Goal: Task Accomplishment & Management: Complete application form

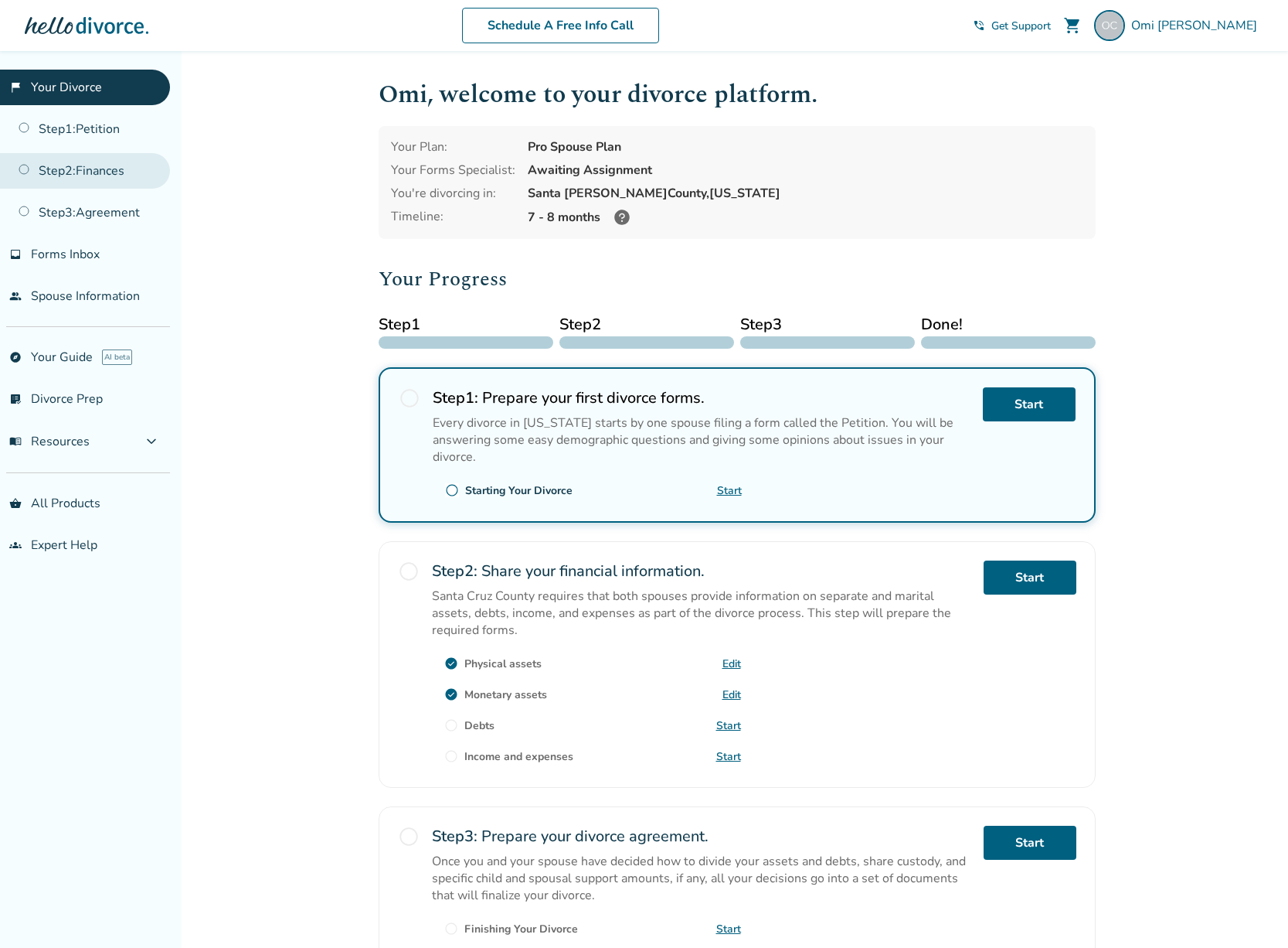
click at [56, 177] on link "Step 2 : Finances" at bounding box center [84, 170] width 170 height 35
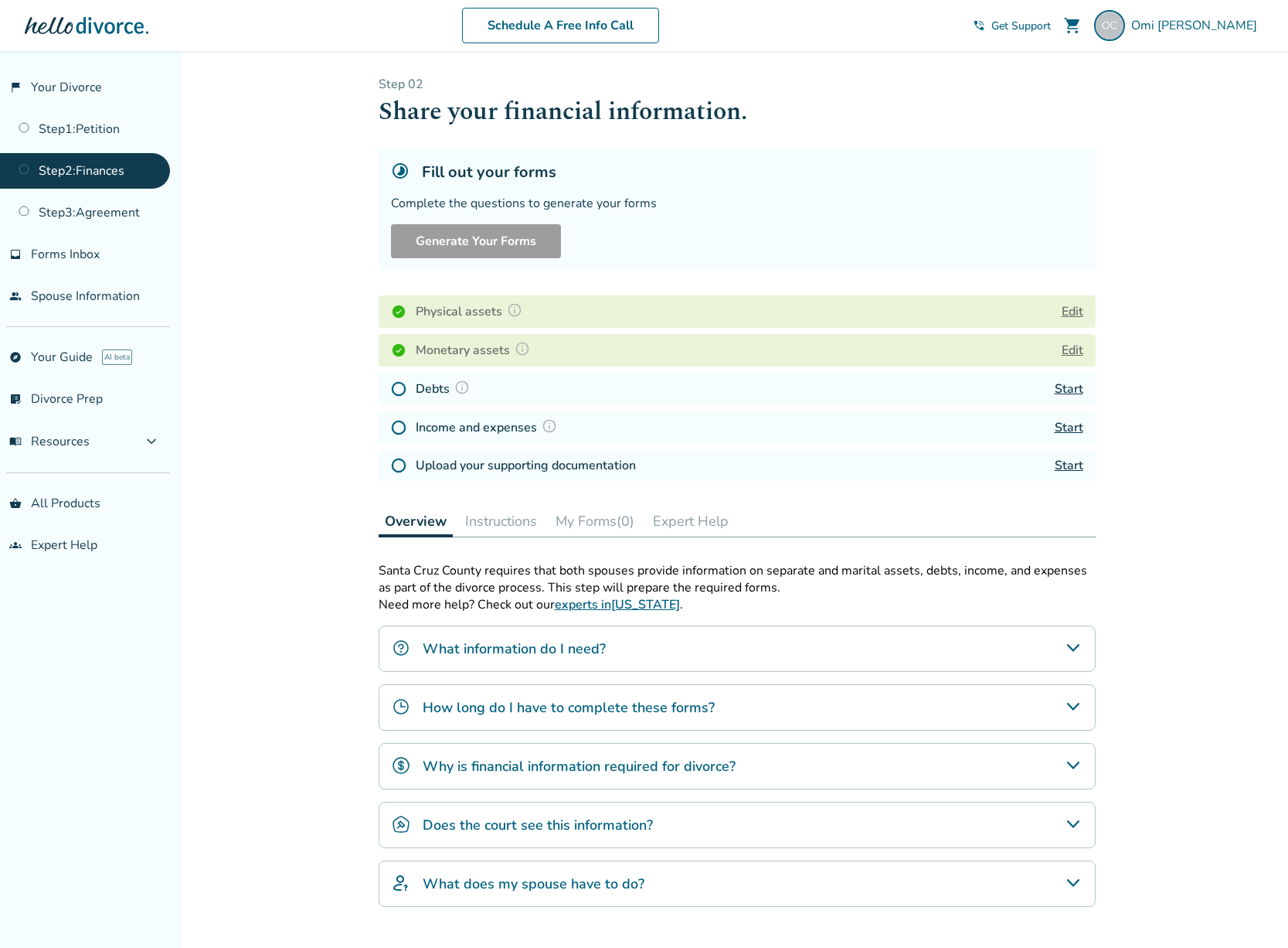
click at [1070, 385] on link "Start" at bounding box center [1069, 389] width 28 height 17
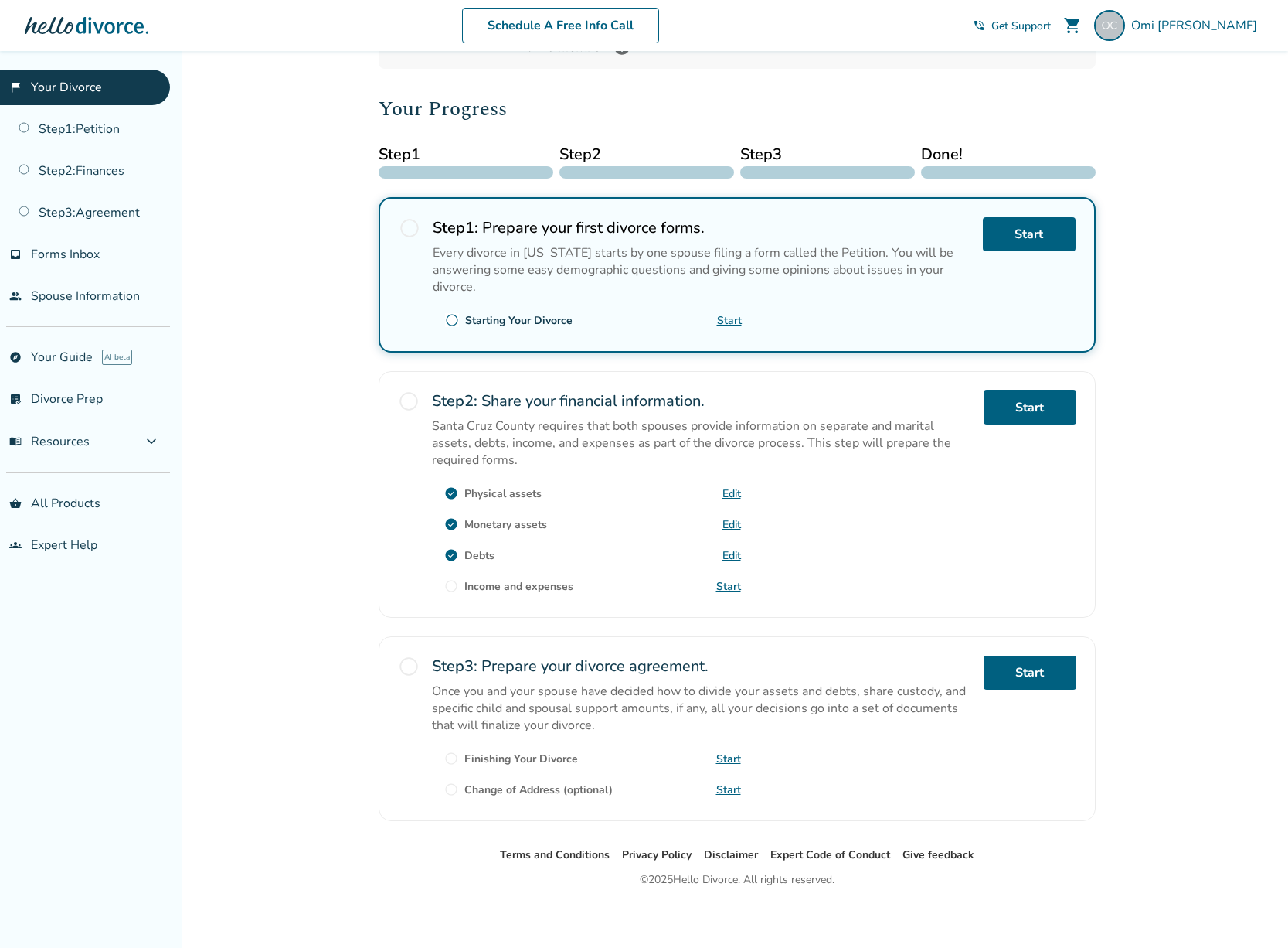
scroll to position [177, 0]
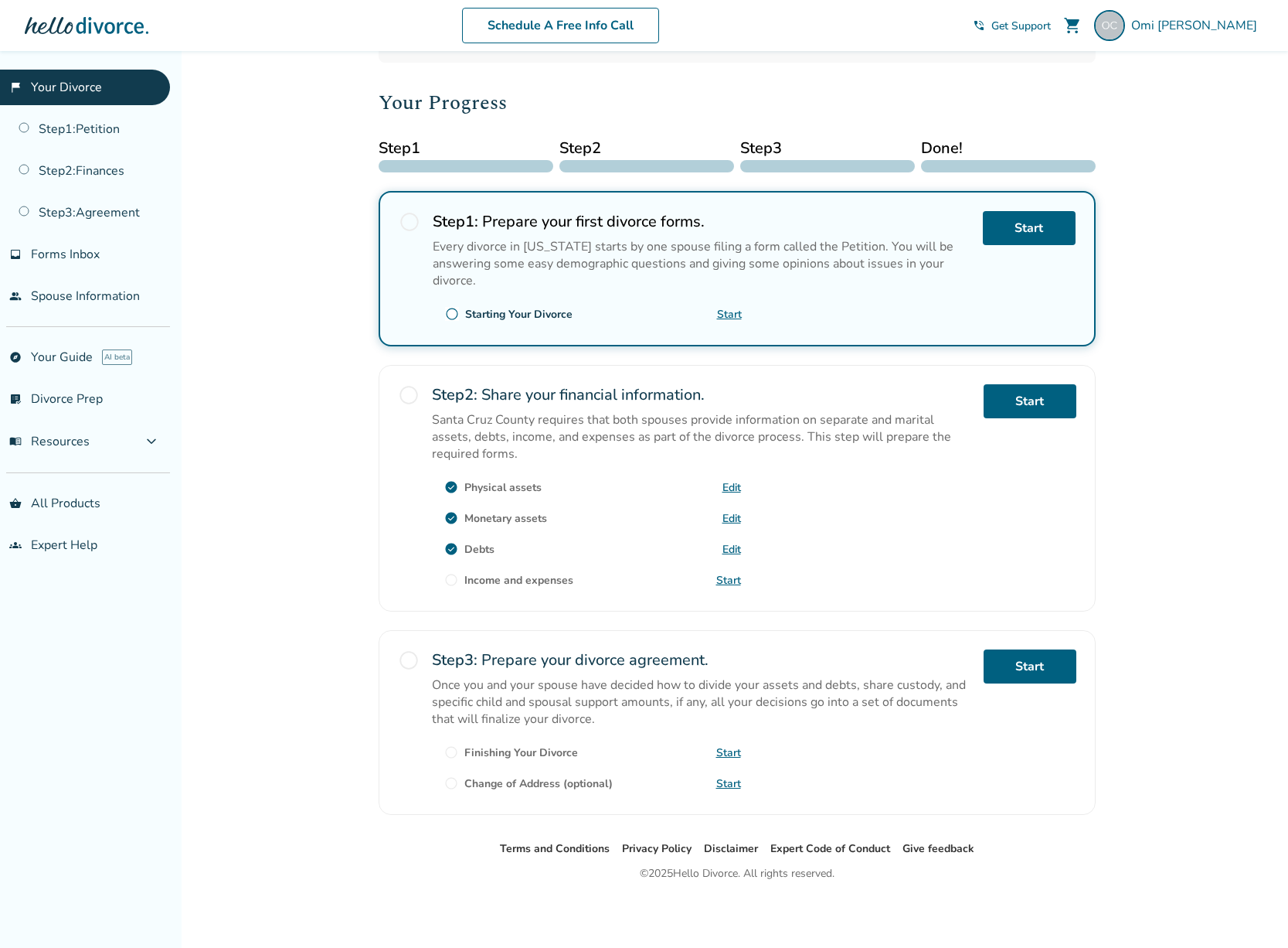
click at [727, 578] on link "Start" at bounding box center [728, 580] width 25 height 14
click at [407, 395] on span "radio_button_unchecked" at bounding box center [409, 395] width 22 height 22
click at [606, 432] on p "Santa Cruz County requires that both spouses provide information on separate an…" at bounding box center [701, 437] width 540 height 51
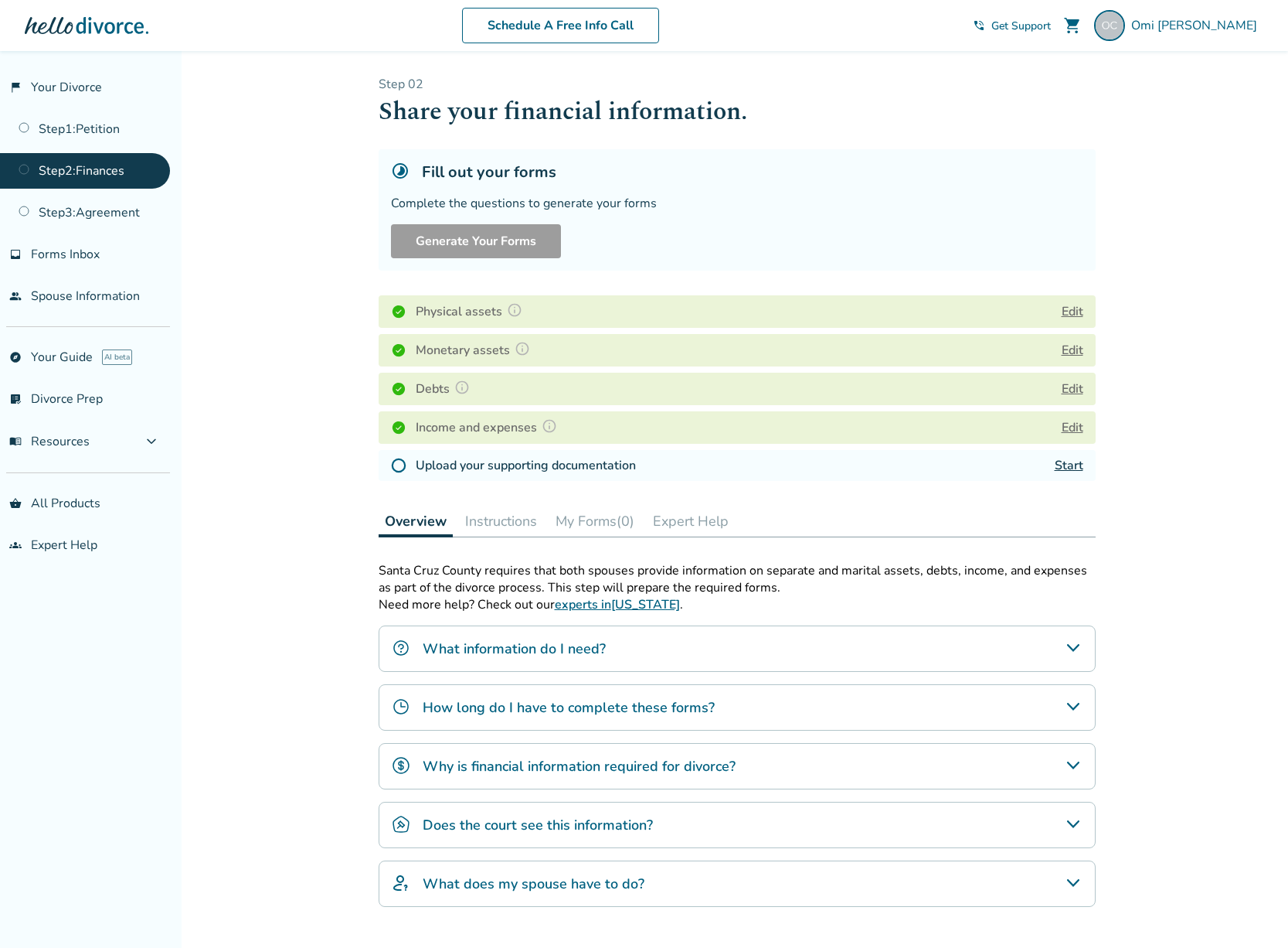
click at [1187, 383] on div "Added to cart Step 0 2 Share your financial information. Fill out your forms Co…" at bounding box center [644, 551] width 1288 height 1001
click at [1083, 471] on div "Upload your supporting documentation Start" at bounding box center [737, 465] width 717 height 31
click at [1075, 466] on link "Start" at bounding box center [1069, 466] width 28 height 17
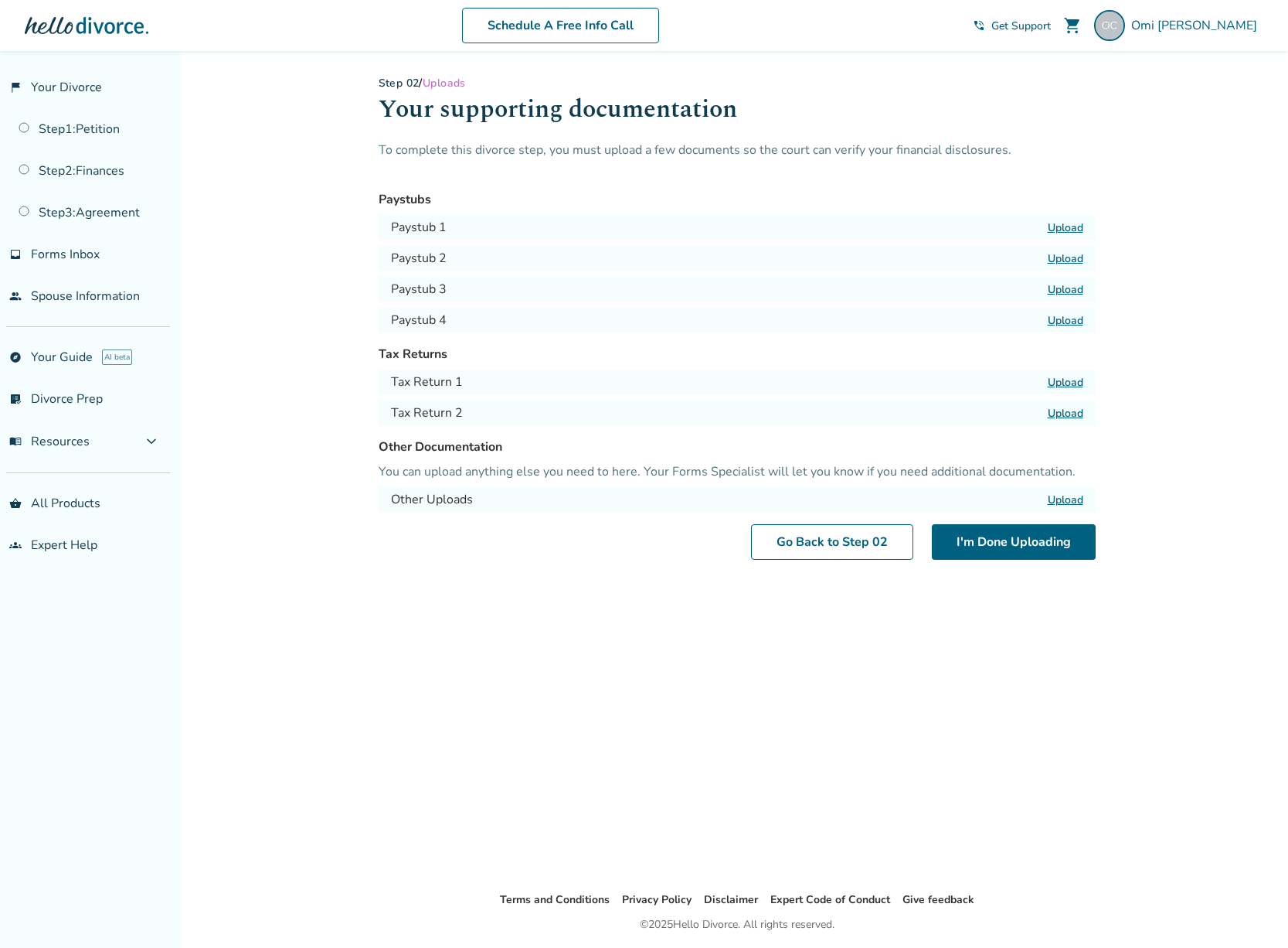
click at [1065, 381] on label "Upload" at bounding box center [1065, 381] width 35 height 14
click at [0, 0] on input "Upload" at bounding box center [0, 0] width 0 height 0
click at [1063, 411] on label "Upload" at bounding box center [1065, 413] width 35 height 14
click at [0, 0] on input "Upload" at bounding box center [0, 0] width 0 height 0
click at [1017, 542] on button "I'm Done Uploading" at bounding box center [1014, 541] width 164 height 35
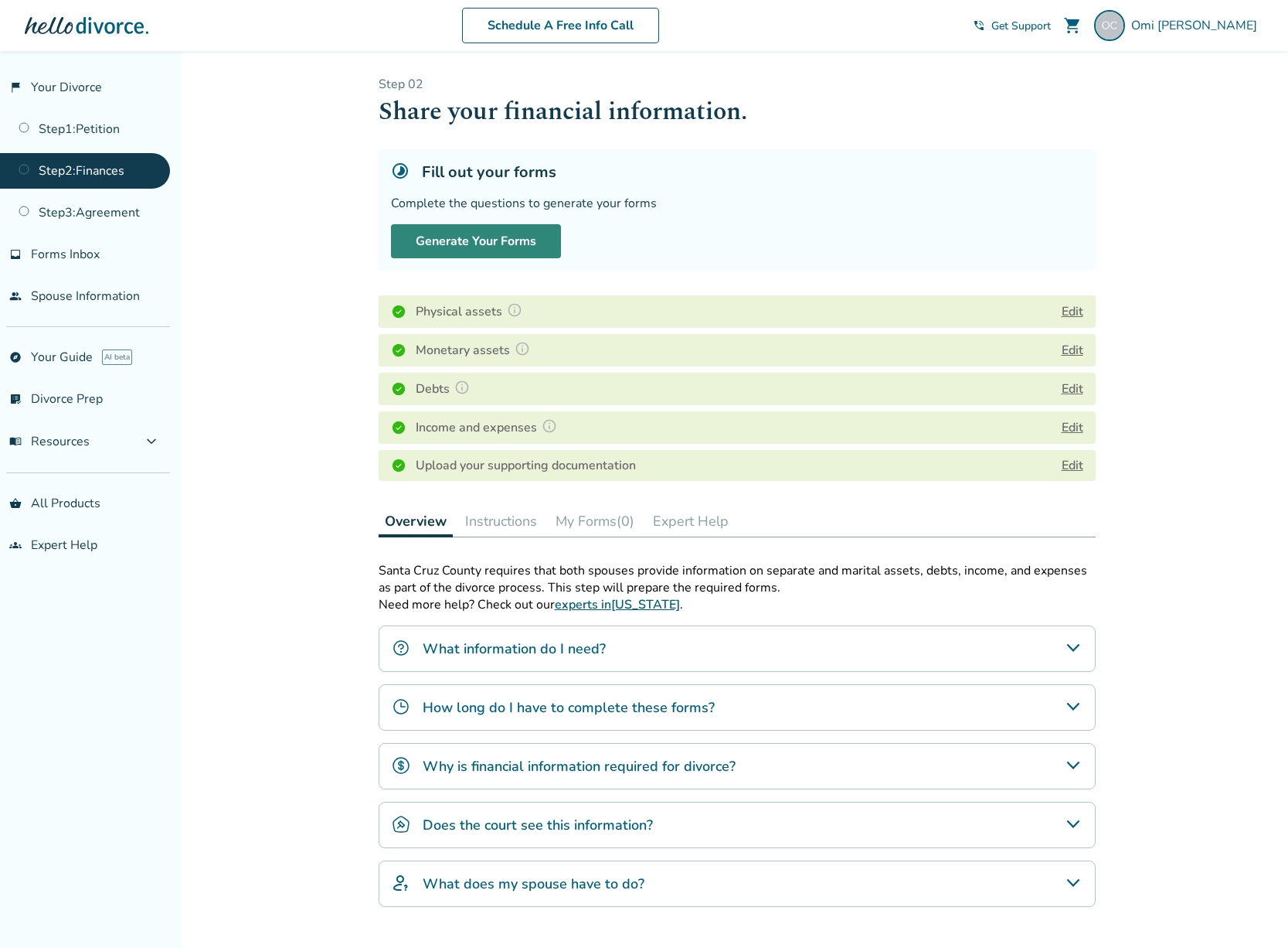
click at [539, 238] on button "Generate Your Forms" at bounding box center [475, 241] width 170 height 34
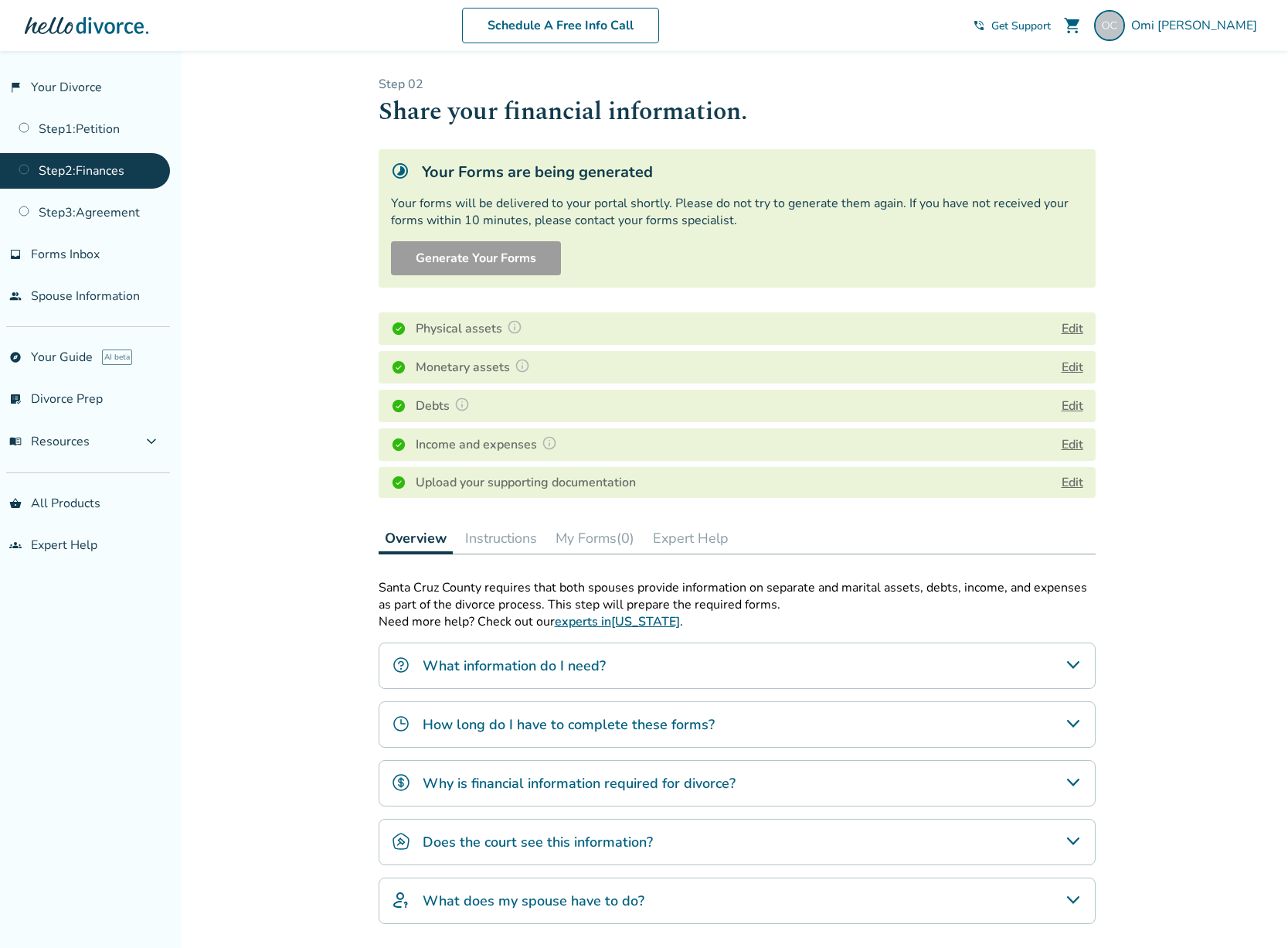
click at [1268, 258] on div "Added to cart Step 0 2 Share your financial information. Your Forms are being g…" at bounding box center [644, 560] width 1288 height 1018
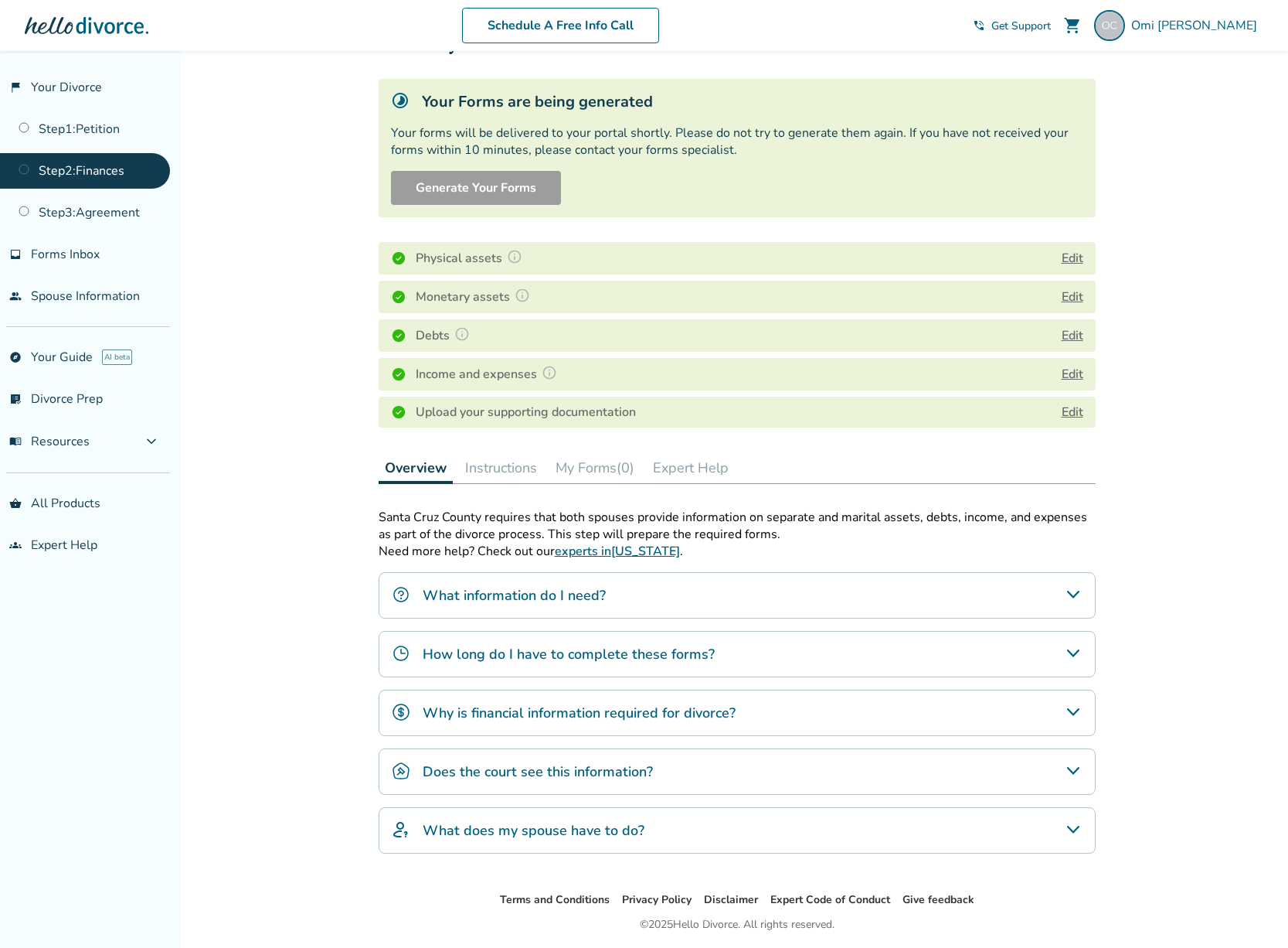
scroll to position [121, 0]
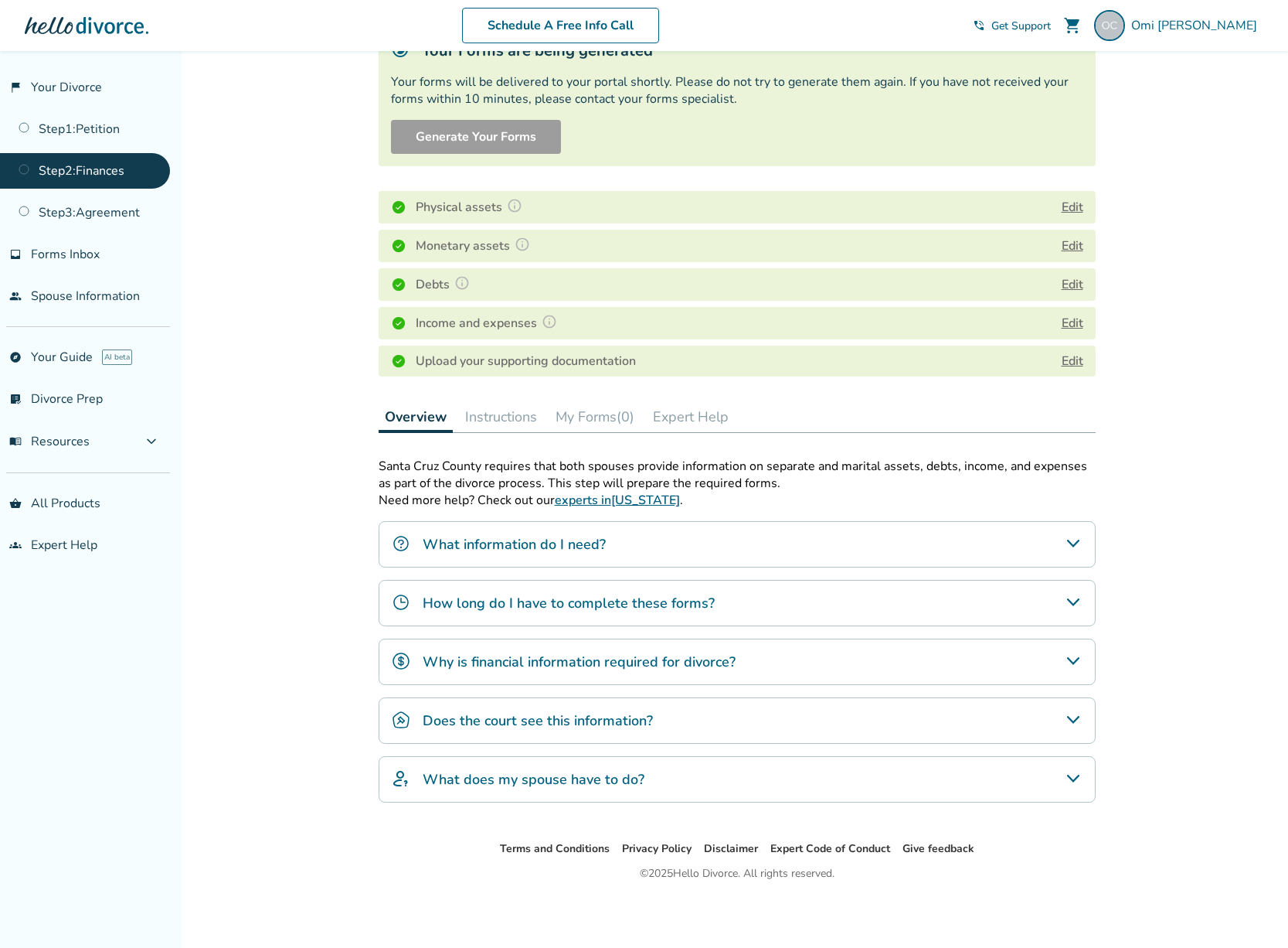
click at [1048, 603] on div "How long do I have to complete these forms?" at bounding box center [737, 603] width 717 height 46
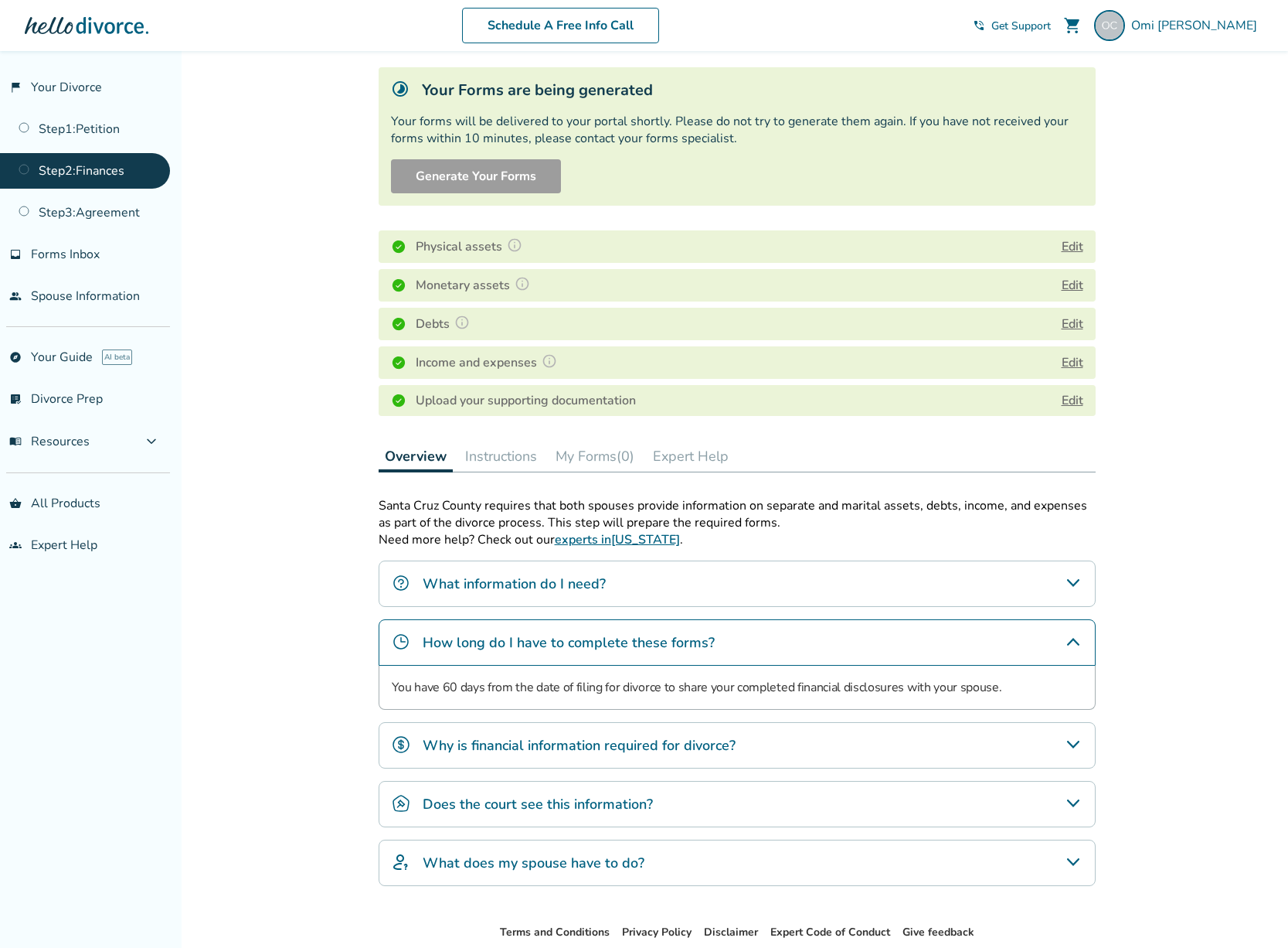
scroll to position [165, 0]
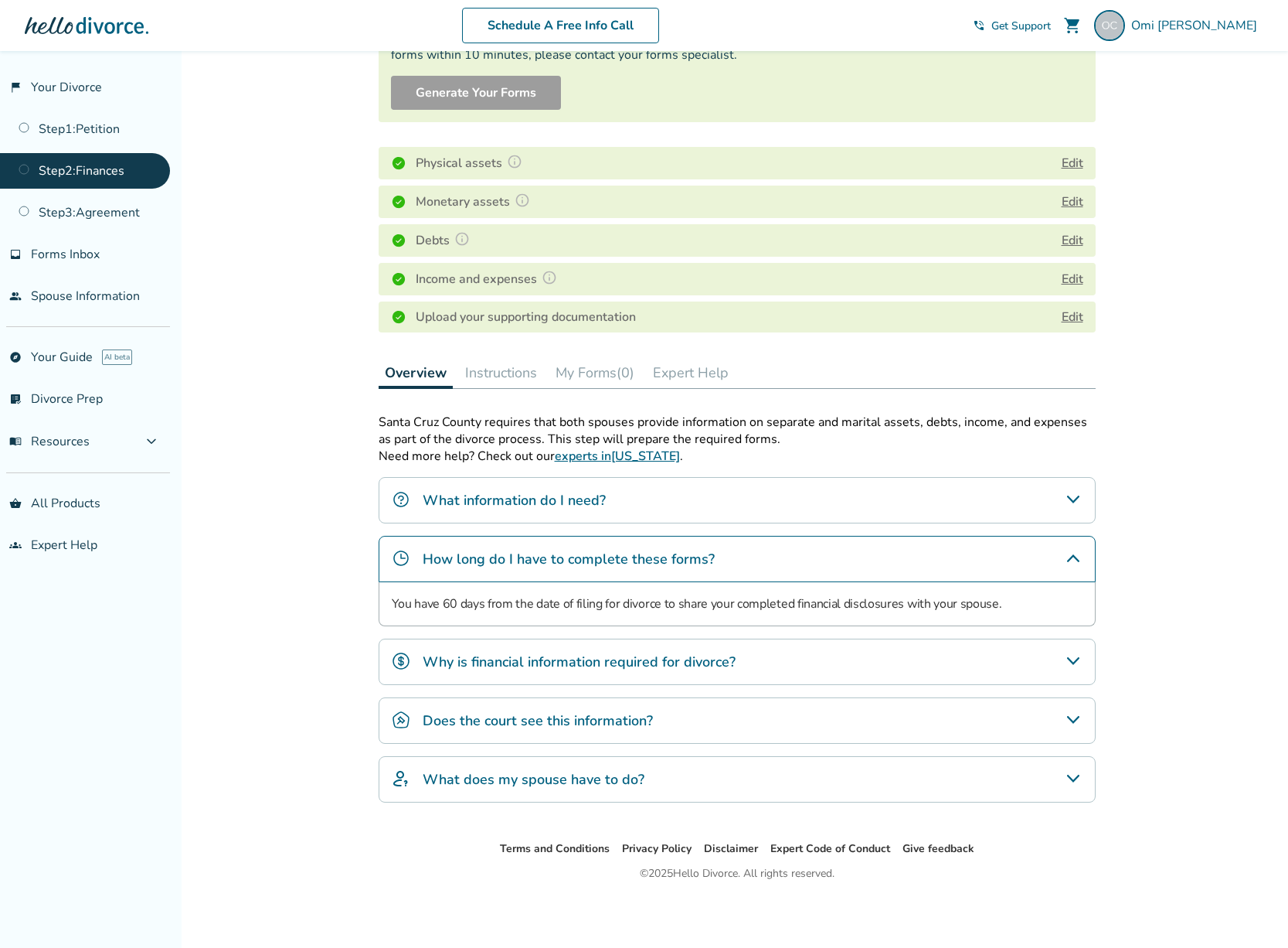
click at [725, 789] on div "What does my spouse have to do?" at bounding box center [737, 779] width 717 height 46
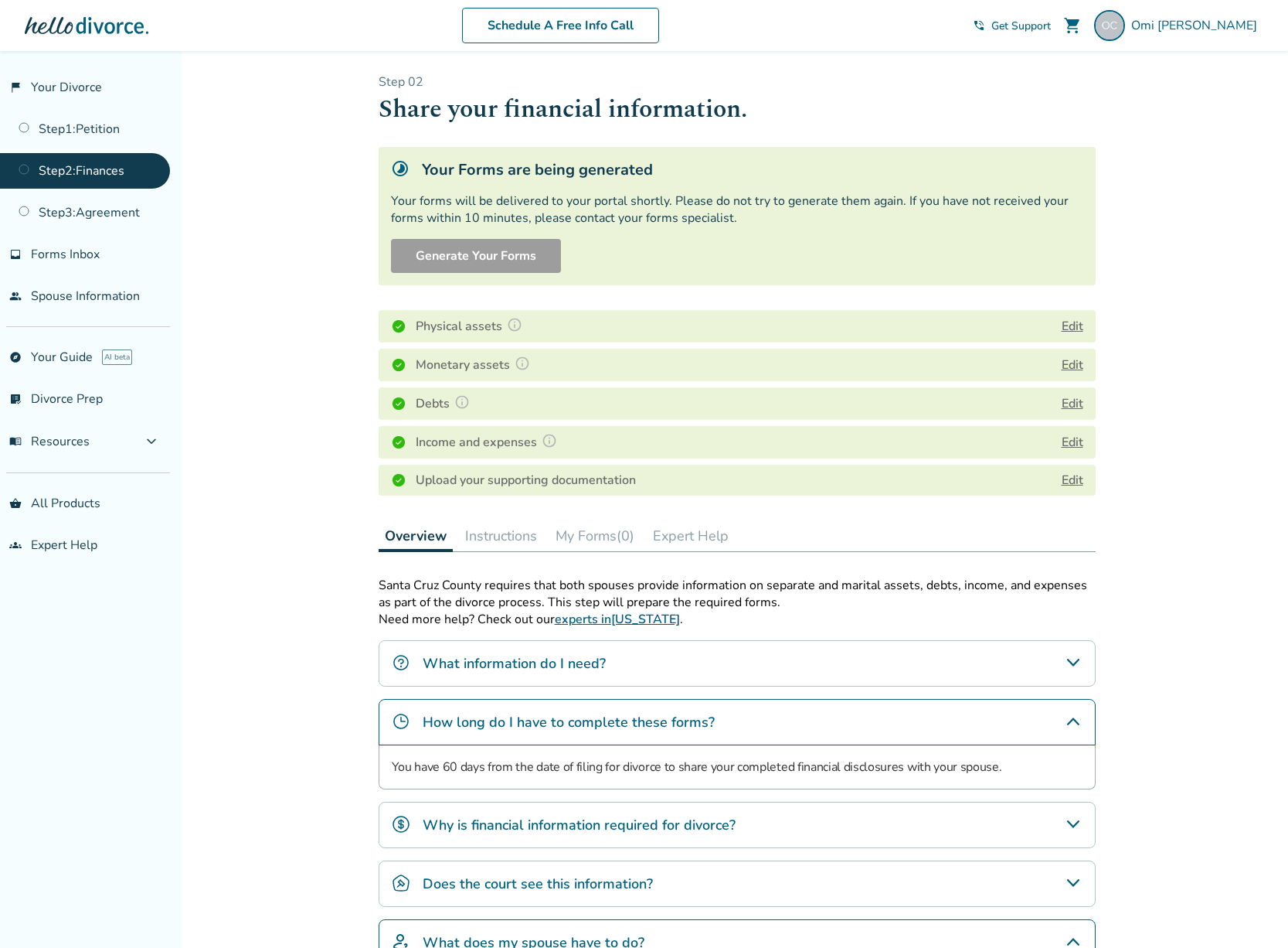
scroll to position [0, 0]
click at [1192, 270] on div "Added to cart Step 0 2 Share your financial information. Your Forms are being g…" at bounding box center [644, 614] width 1288 height 1125
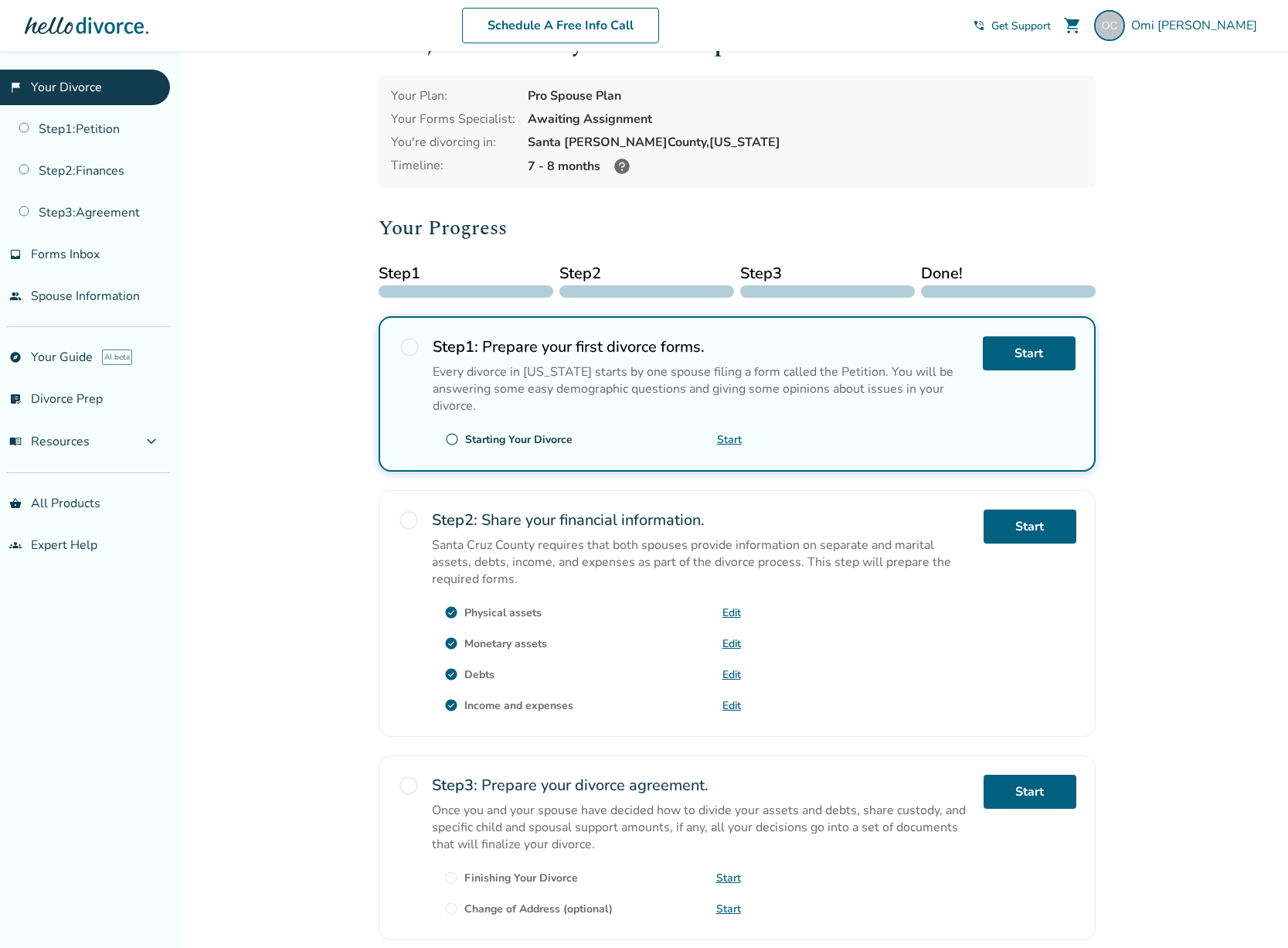
click at [614, 275] on span "Step 2" at bounding box center [647, 273] width 175 height 23
click at [92, 158] on link "Step 2 : Finances" at bounding box center [84, 170] width 170 height 35
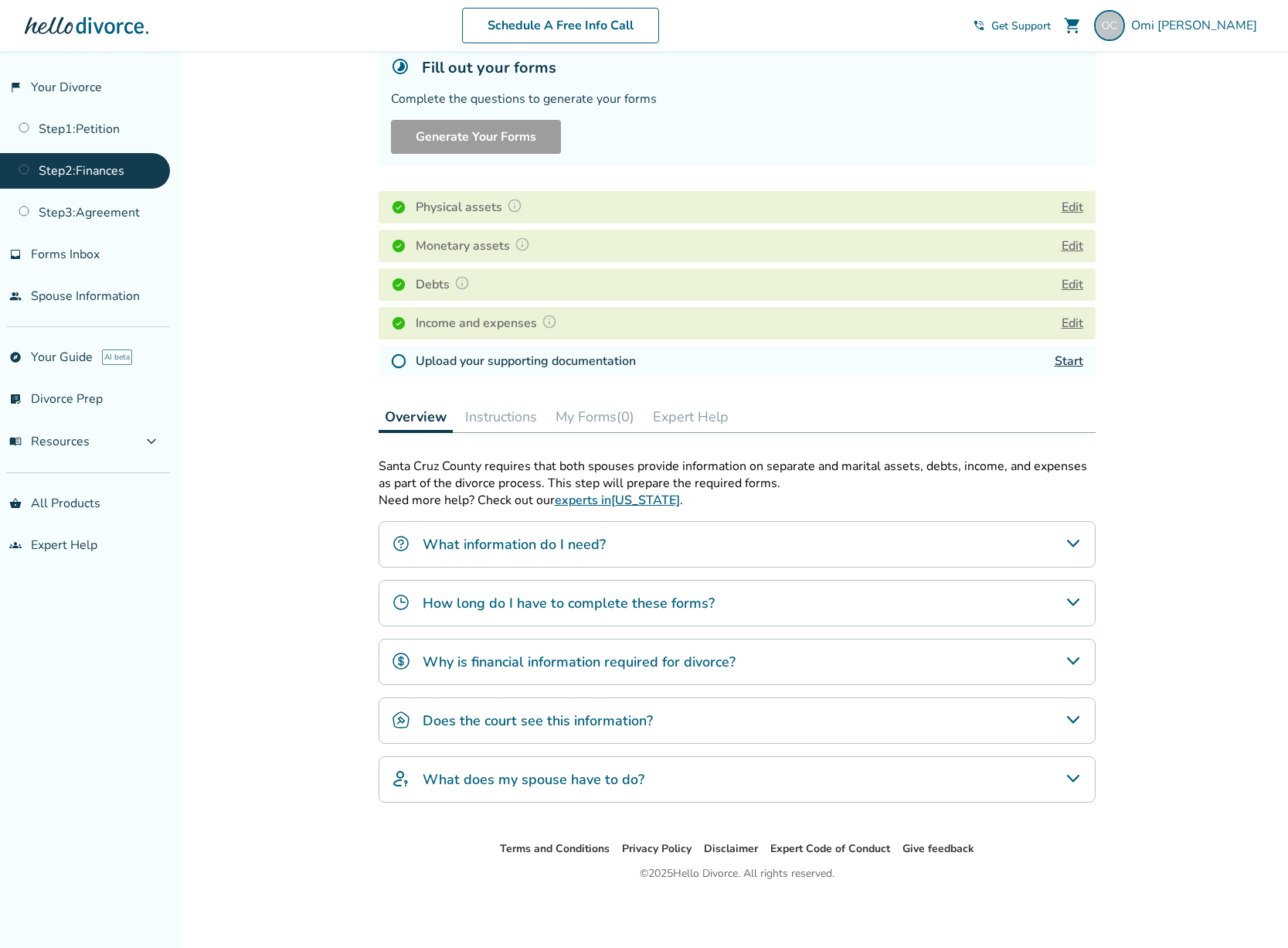
scroll to position [103, 0]
click at [876, 766] on div "What does my spouse have to do?" at bounding box center [737, 780] width 717 height 46
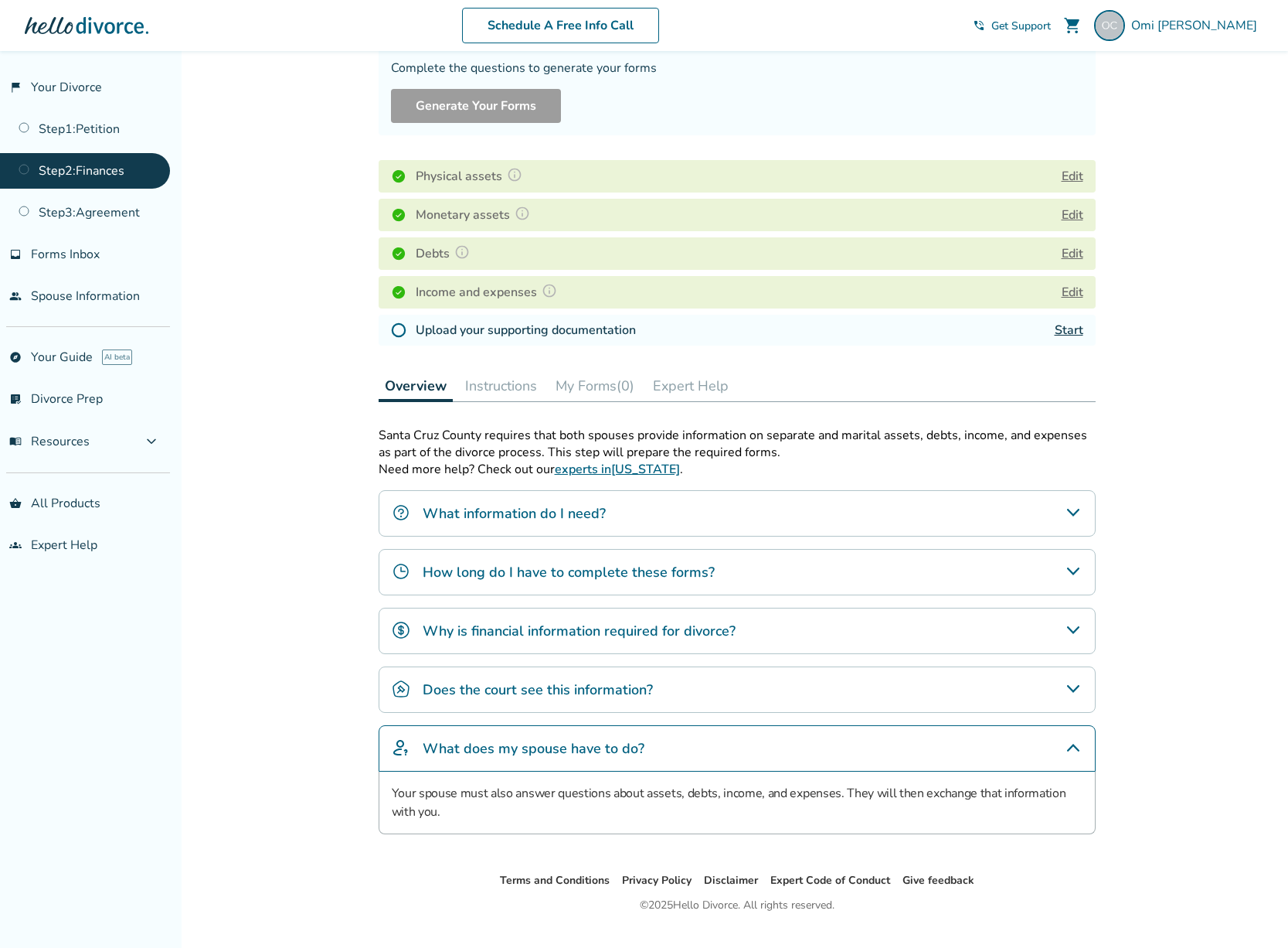
scroll to position [167, 0]
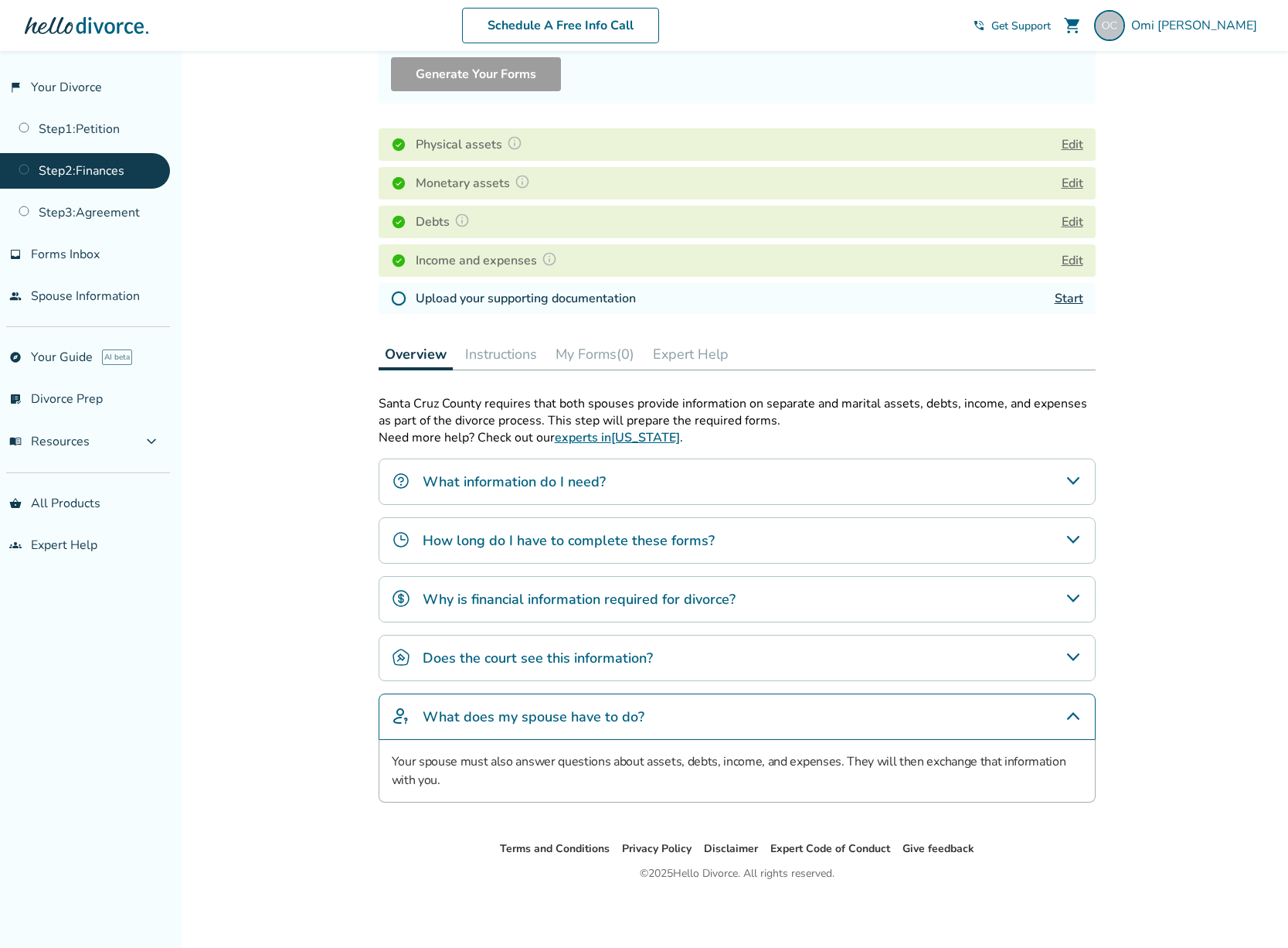
click at [1062, 294] on link "Start" at bounding box center [1069, 299] width 28 height 17
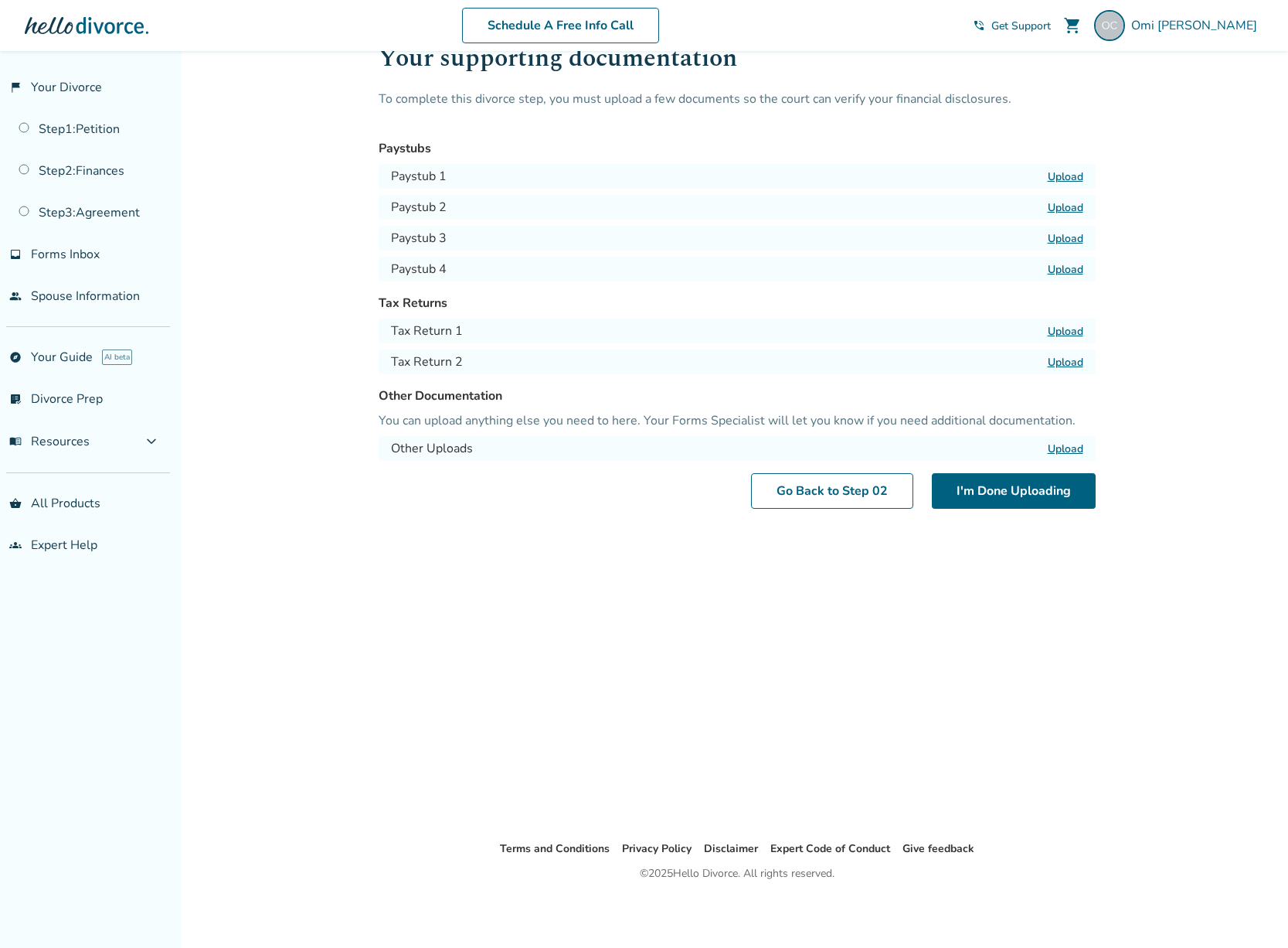
scroll to position [51, 0]
click at [1163, 445] on div "Added to cart Step 0 2 / Uploads Your supporting documentation To complete this…" at bounding box center [644, 474] width 1288 height 948
